Goal: Navigation & Orientation: Understand site structure

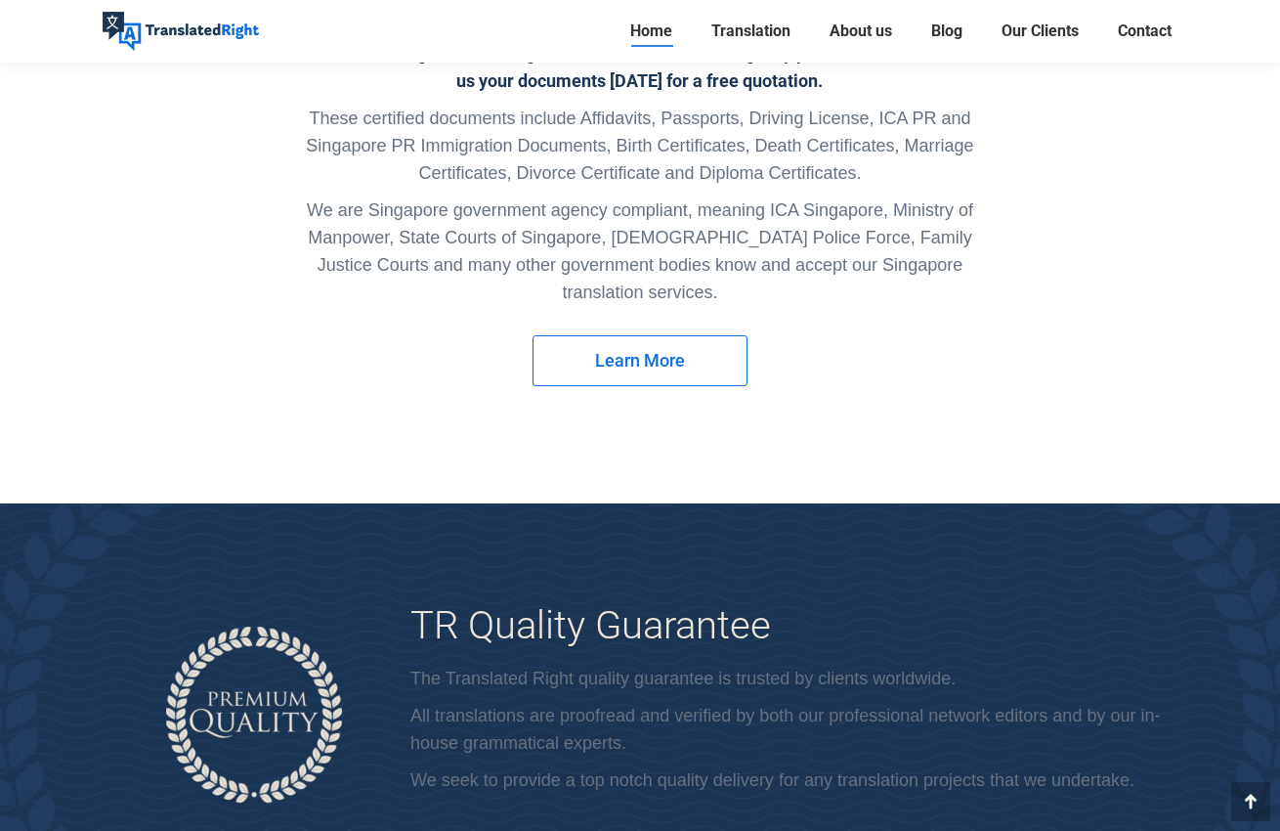
scroll to position [4457, 0]
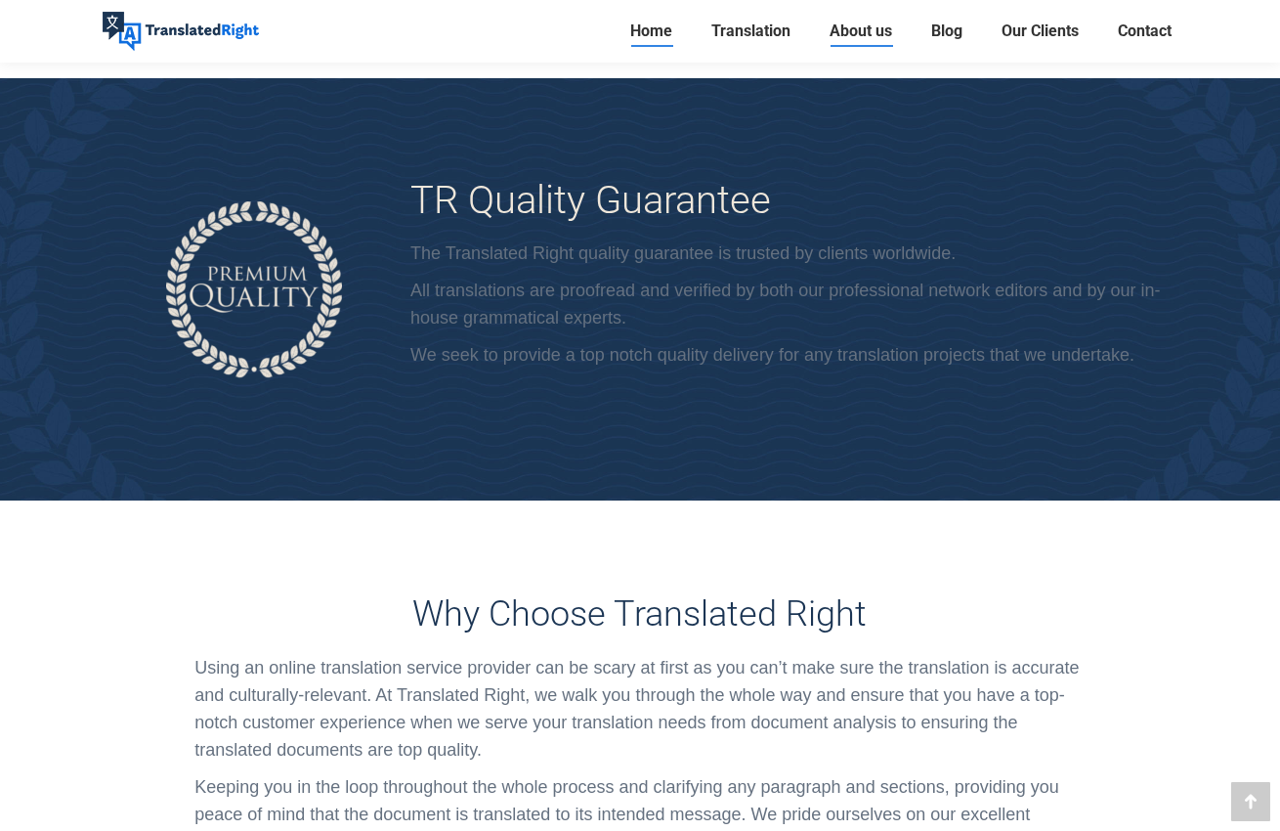
click at [855, 38] on span "About us" at bounding box center [861, 31] width 63 height 20
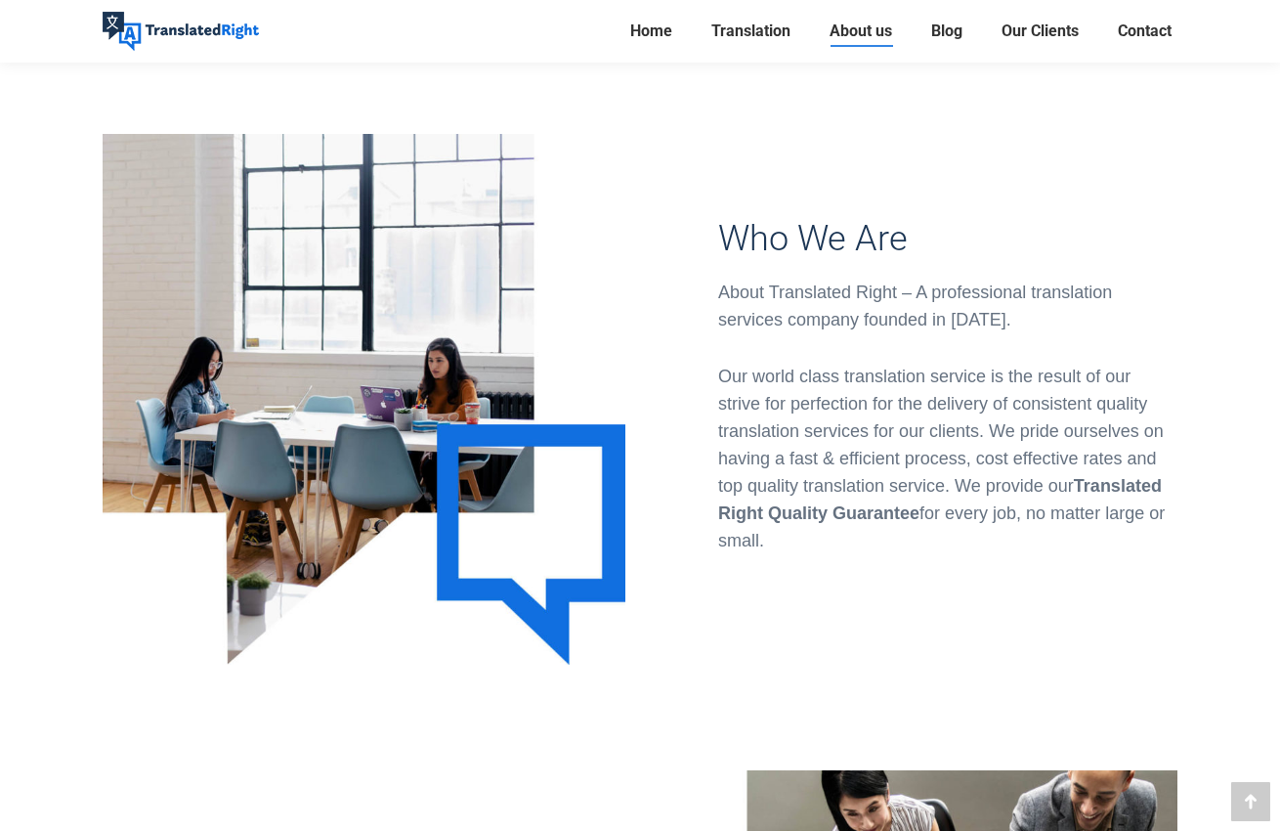
scroll to position [462, 0]
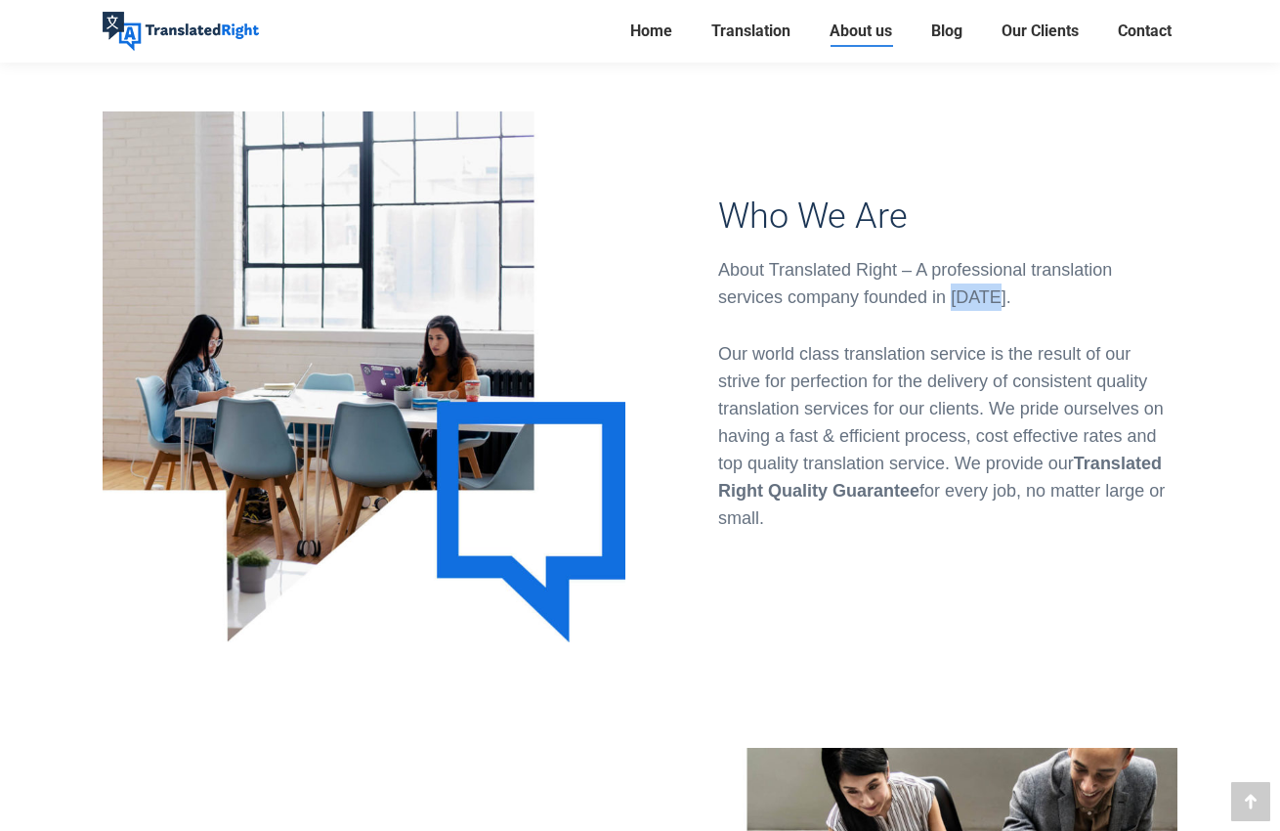
drag, startPoint x: 951, startPoint y: 298, endPoint x: 1013, endPoint y: 300, distance: 62.6
click at [1013, 300] on div "About Translated Right – A professional translation services company founded in…" at bounding box center [947, 283] width 459 height 55
click at [1014, 300] on div "About Translated Right – A professional translation services company founded in…" at bounding box center [947, 283] width 459 height 55
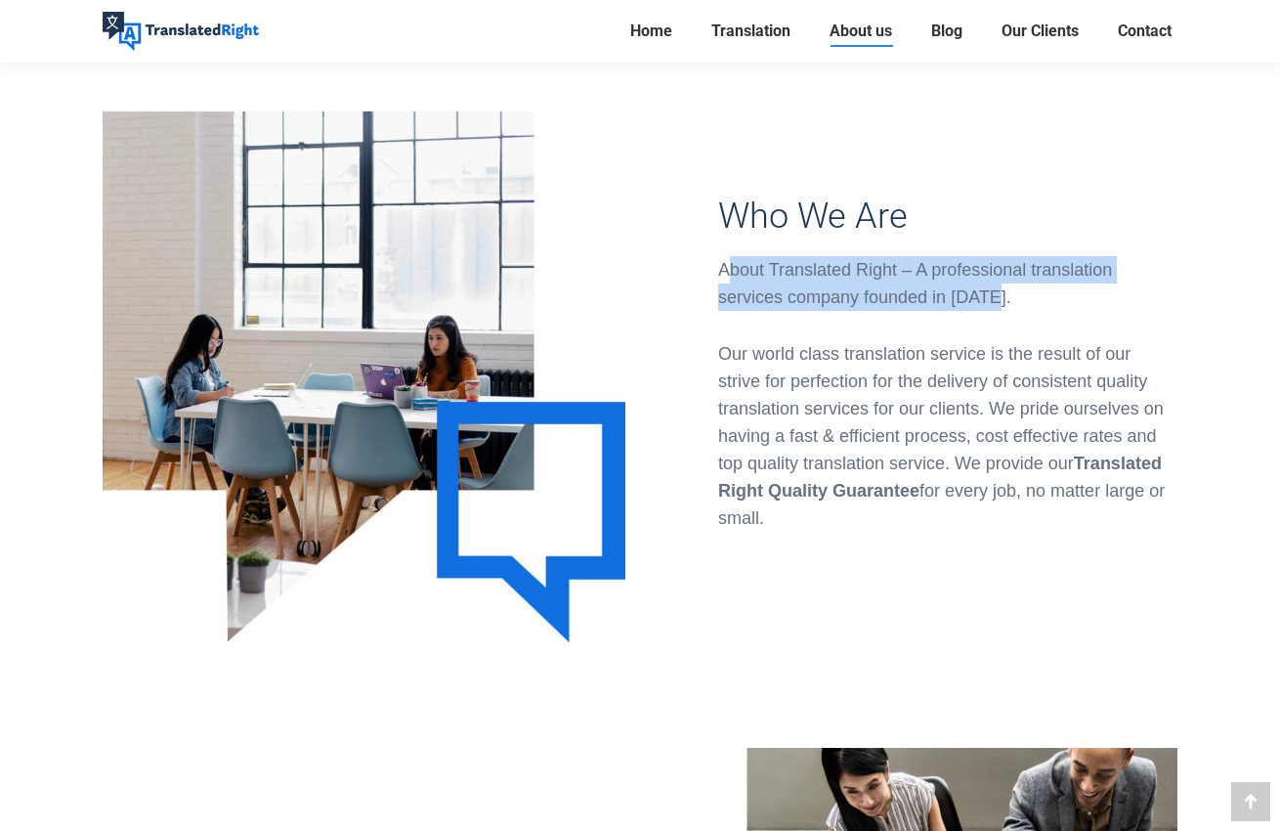
drag, startPoint x: 727, startPoint y: 269, endPoint x: 1025, endPoint y: 281, distance: 298.3
click at [1025, 281] on div "About Translated Right – A professional translation services company founded in…" at bounding box center [947, 283] width 459 height 55
click at [1040, 287] on div "About Translated Right – A professional translation services company founded in…" at bounding box center [947, 283] width 459 height 55
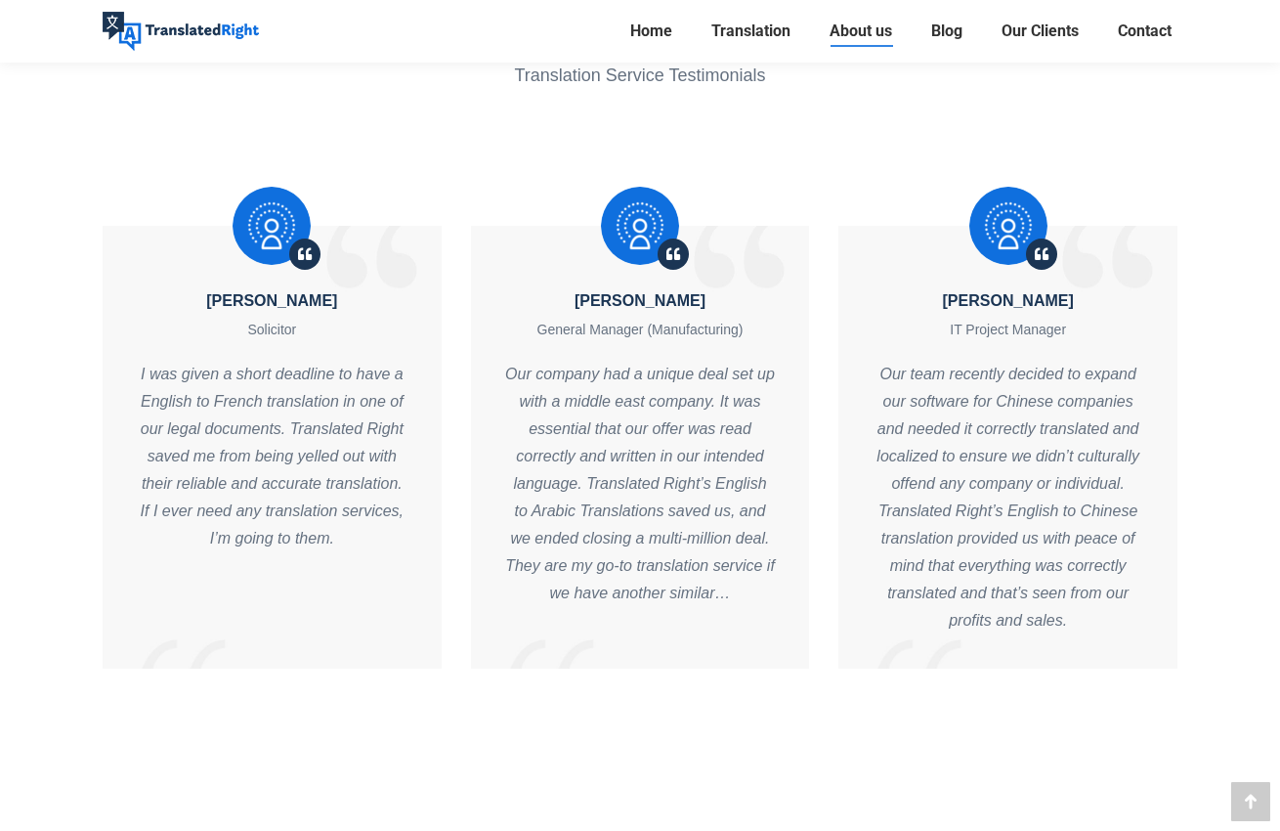
scroll to position [3233, 0]
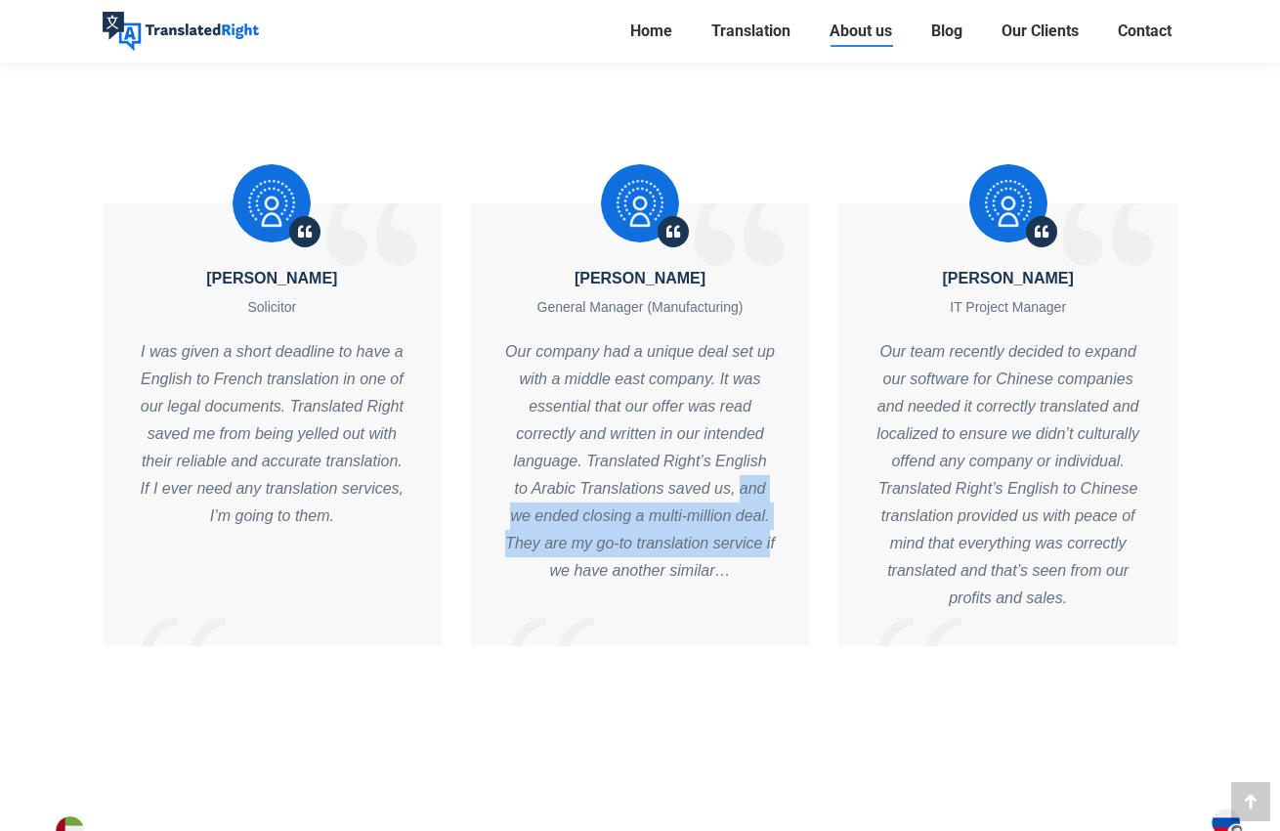
drag, startPoint x: 752, startPoint y: 504, endPoint x: 770, endPoint y: 528, distance: 29.3
click at [770, 528] on p "Our company had a unique deal set up with a middle east company. It was essenti…" at bounding box center [640, 461] width 271 height 246
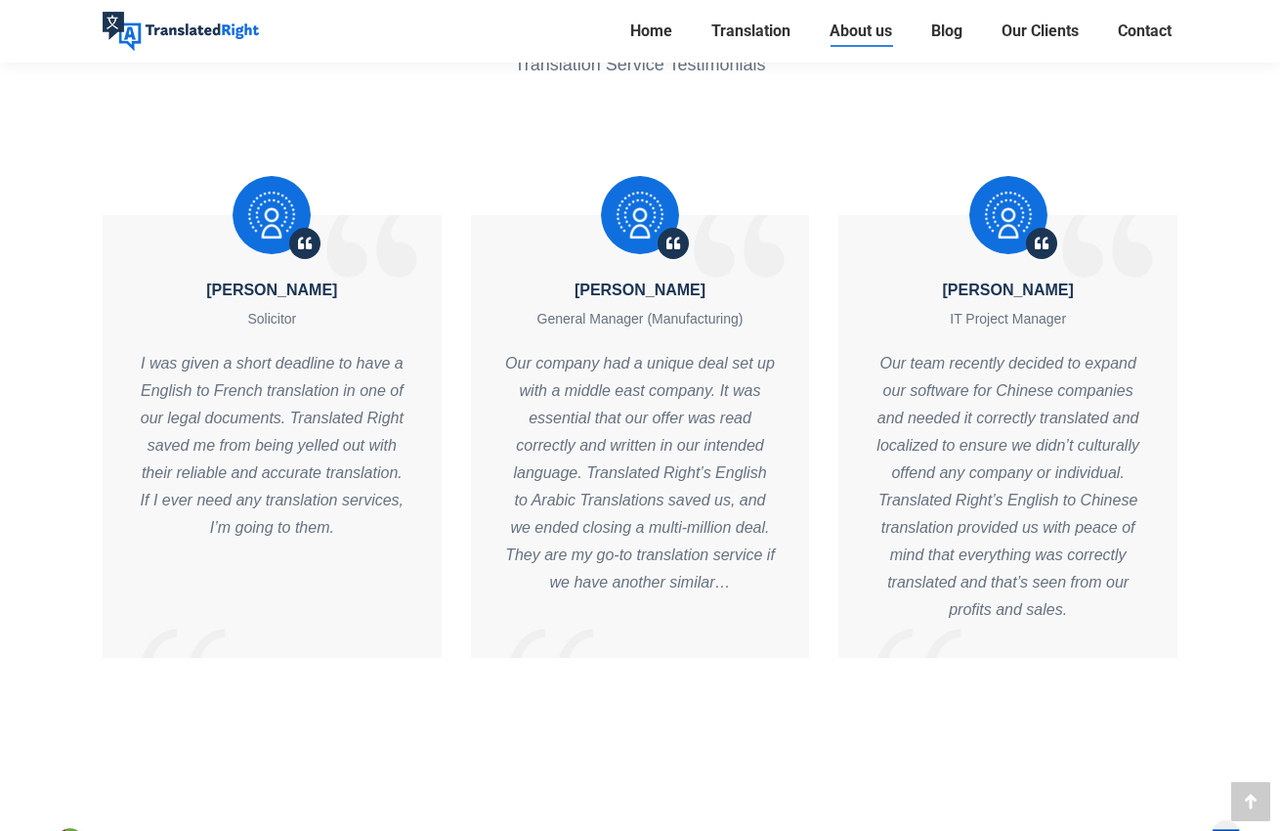
click at [610, 439] on p "Our company had a unique deal set up with a middle east company. It was essenti…" at bounding box center [640, 473] width 271 height 246
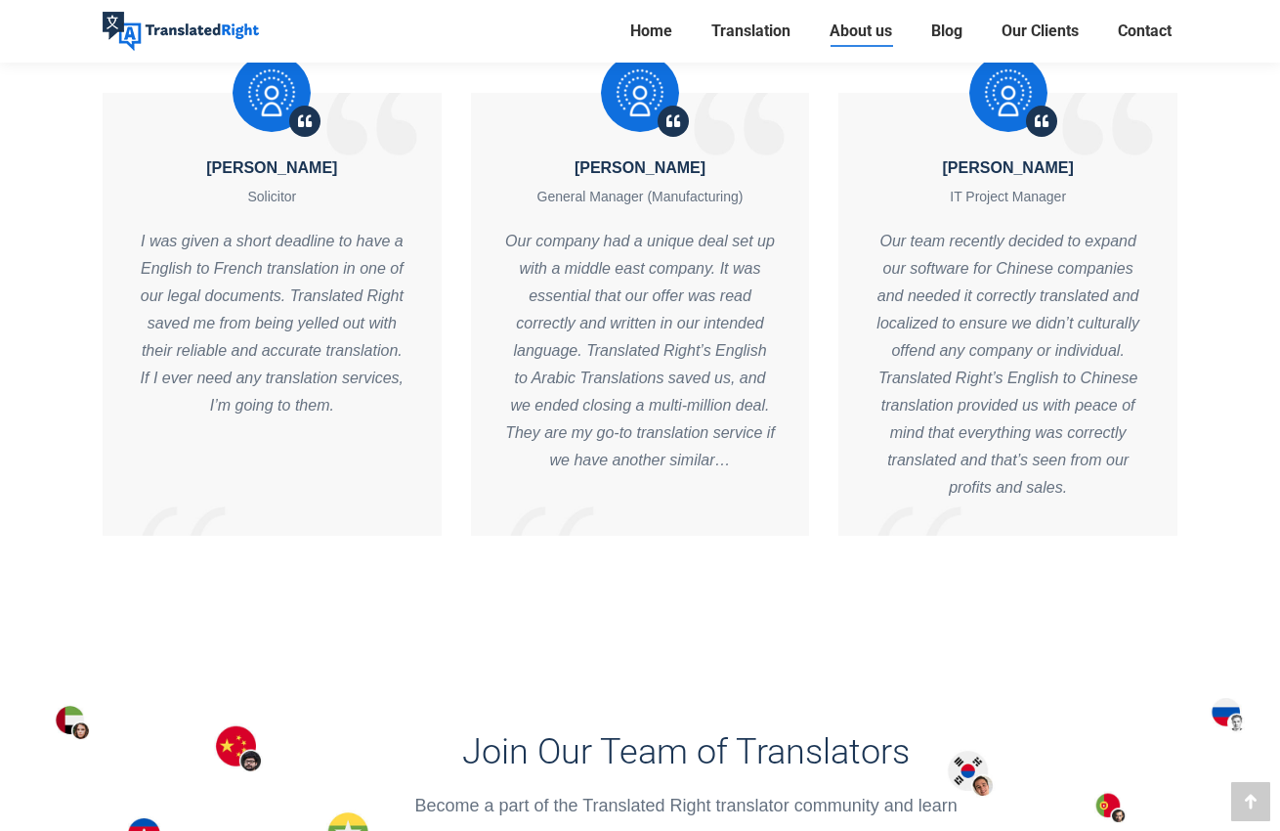
scroll to position [2859, 0]
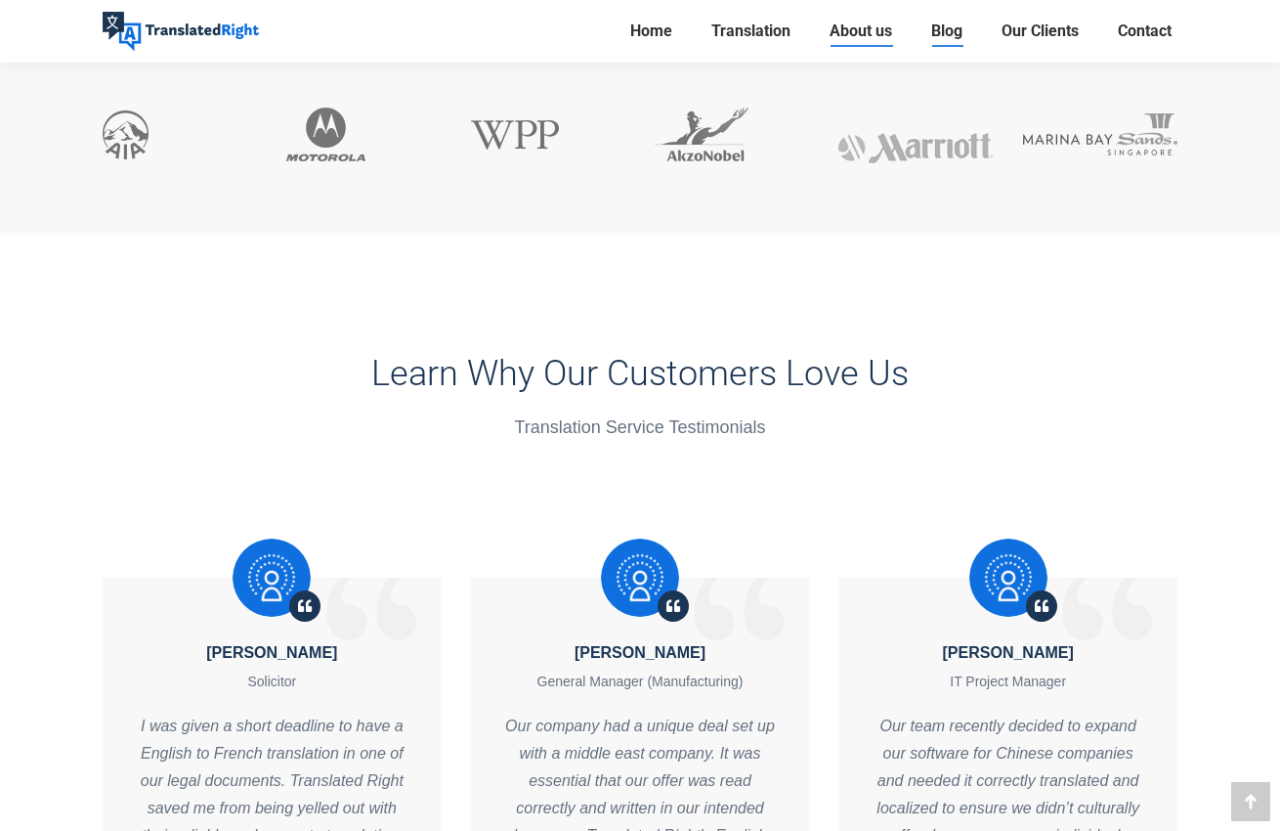
click at [961, 28] on link "Blog" at bounding box center [946, 31] width 43 height 27
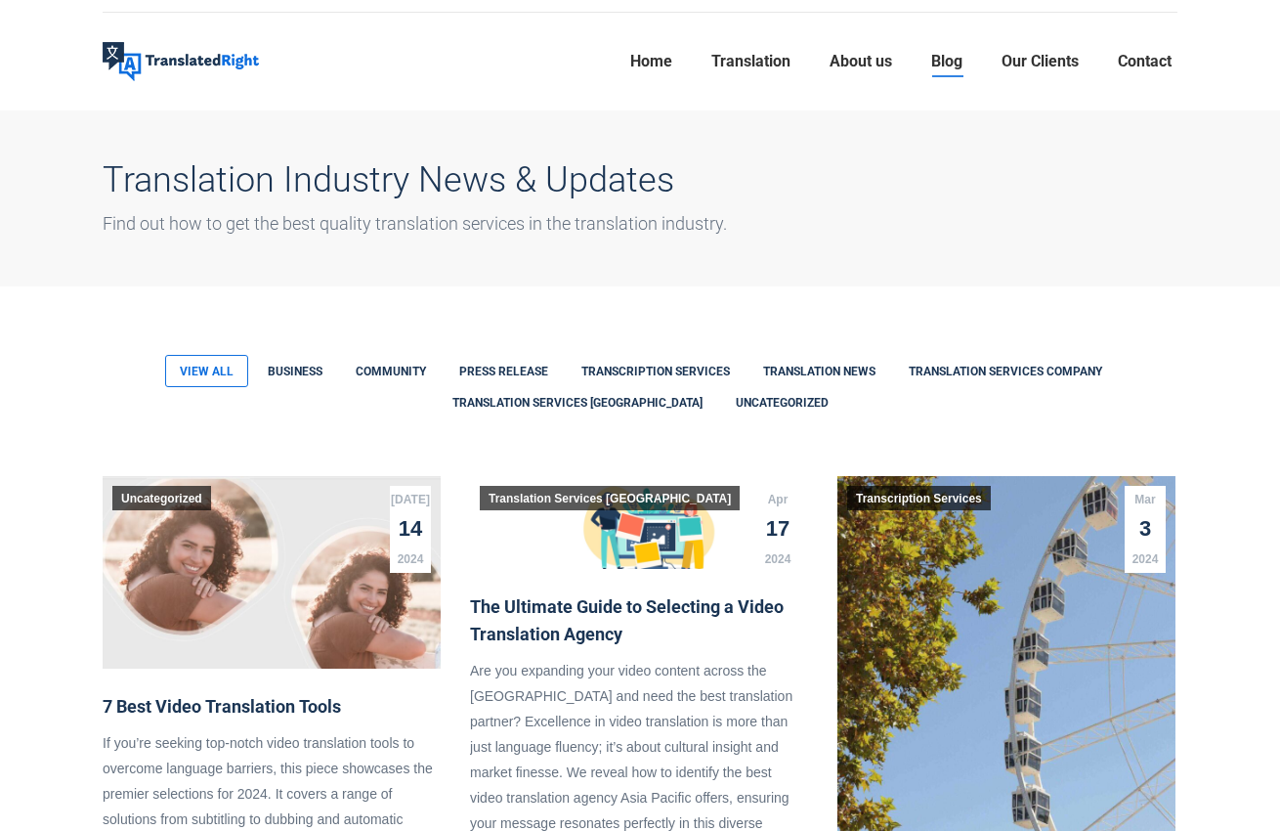
scroll to position [9, 0]
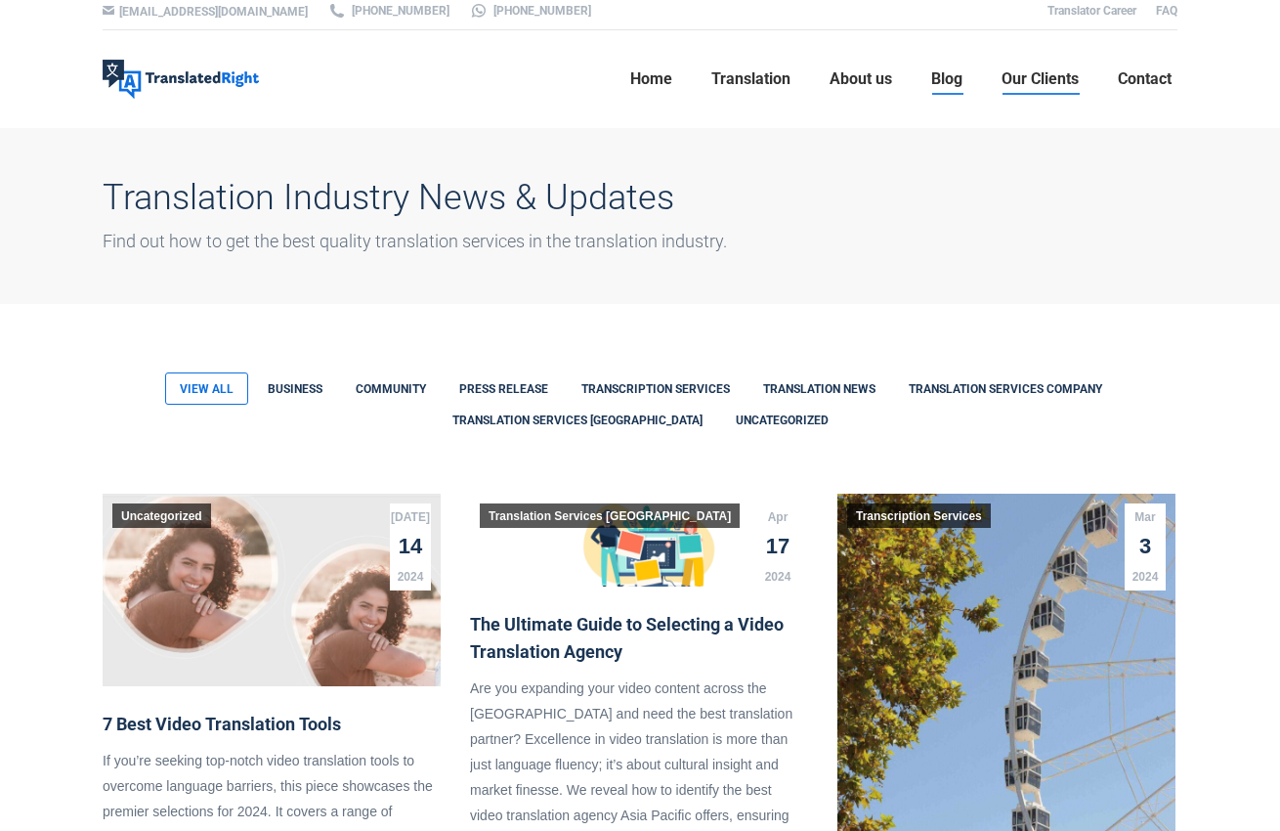
click at [1046, 85] on span "Our Clients" at bounding box center [1040, 79] width 77 height 20
